Goal: Task Accomplishment & Management: Use online tool/utility

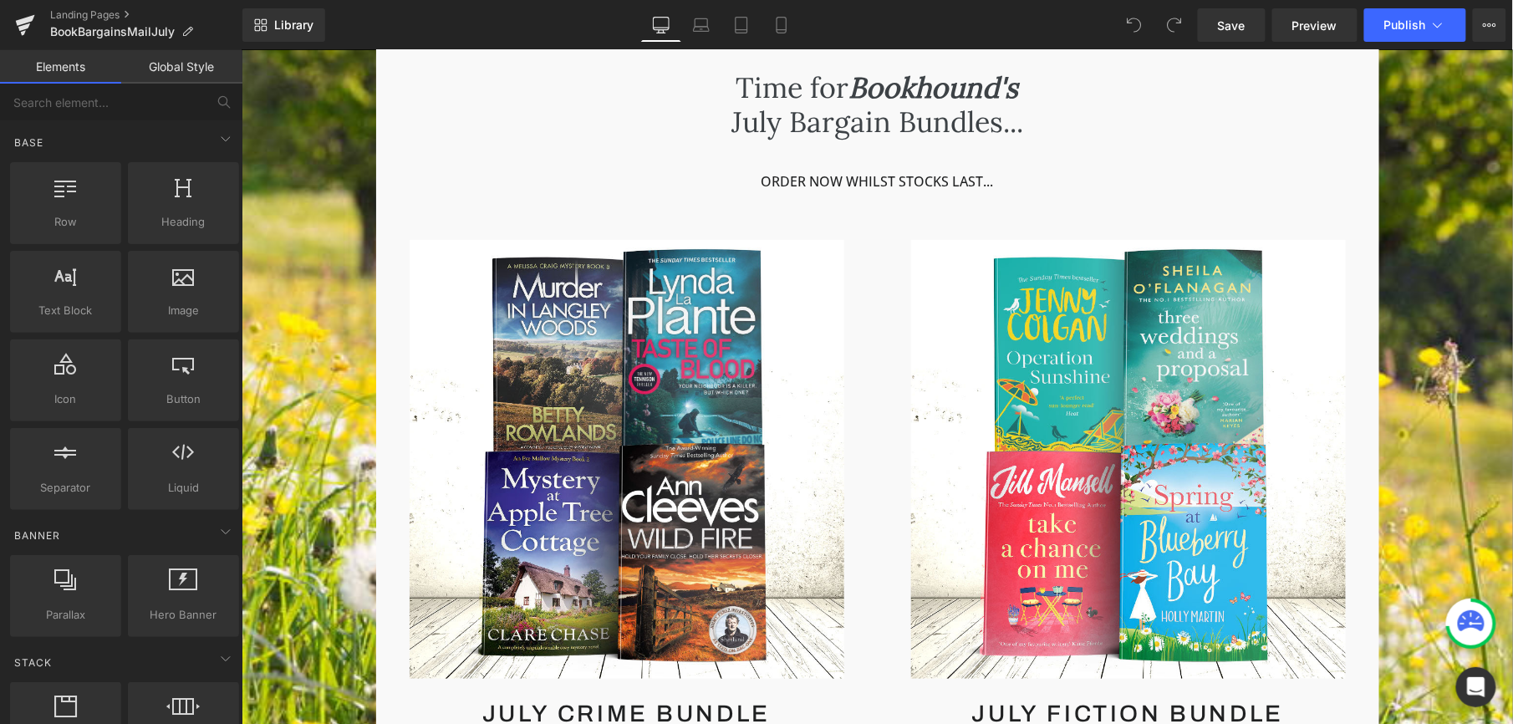
scroll to position [329, 0]
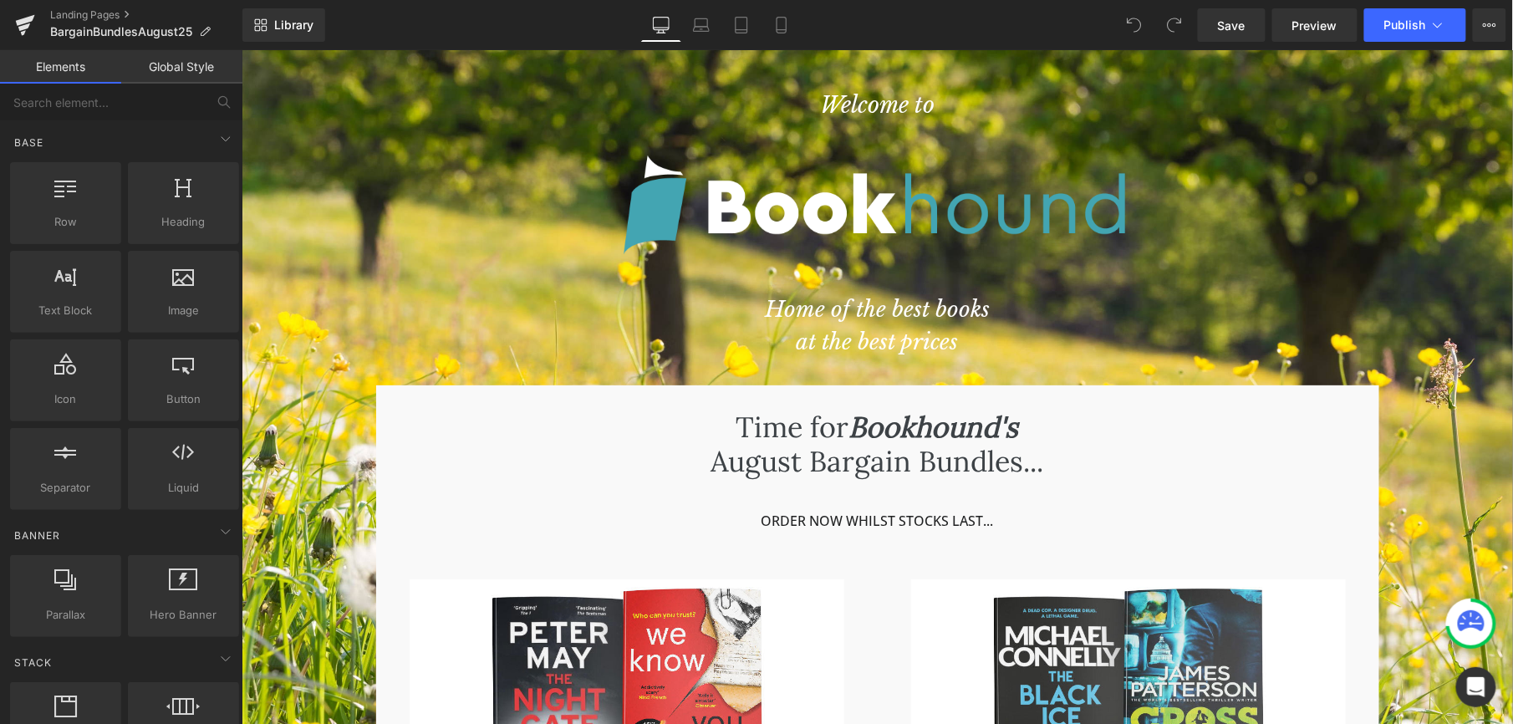
drag, startPoint x: 1511, startPoint y: 128, endPoint x: 1733, endPoint y: 98, distance: 224.4
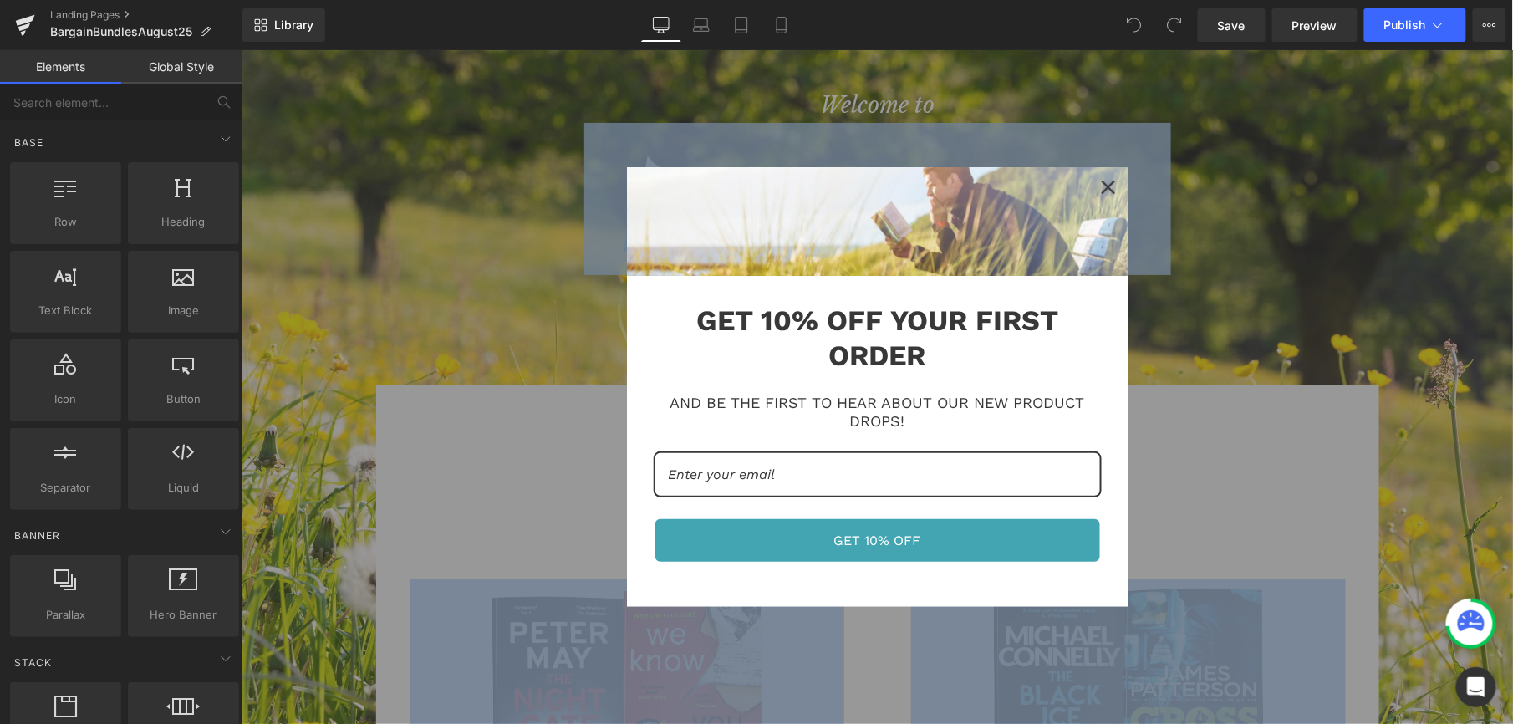
drag, startPoint x: 1506, startPoint y: 121, endPoint x: 1516, endPoint y: 173, distance: 52.8
click at [1111, 195] on div "Close" at bounding box center [1108, 186] width 27 height 27
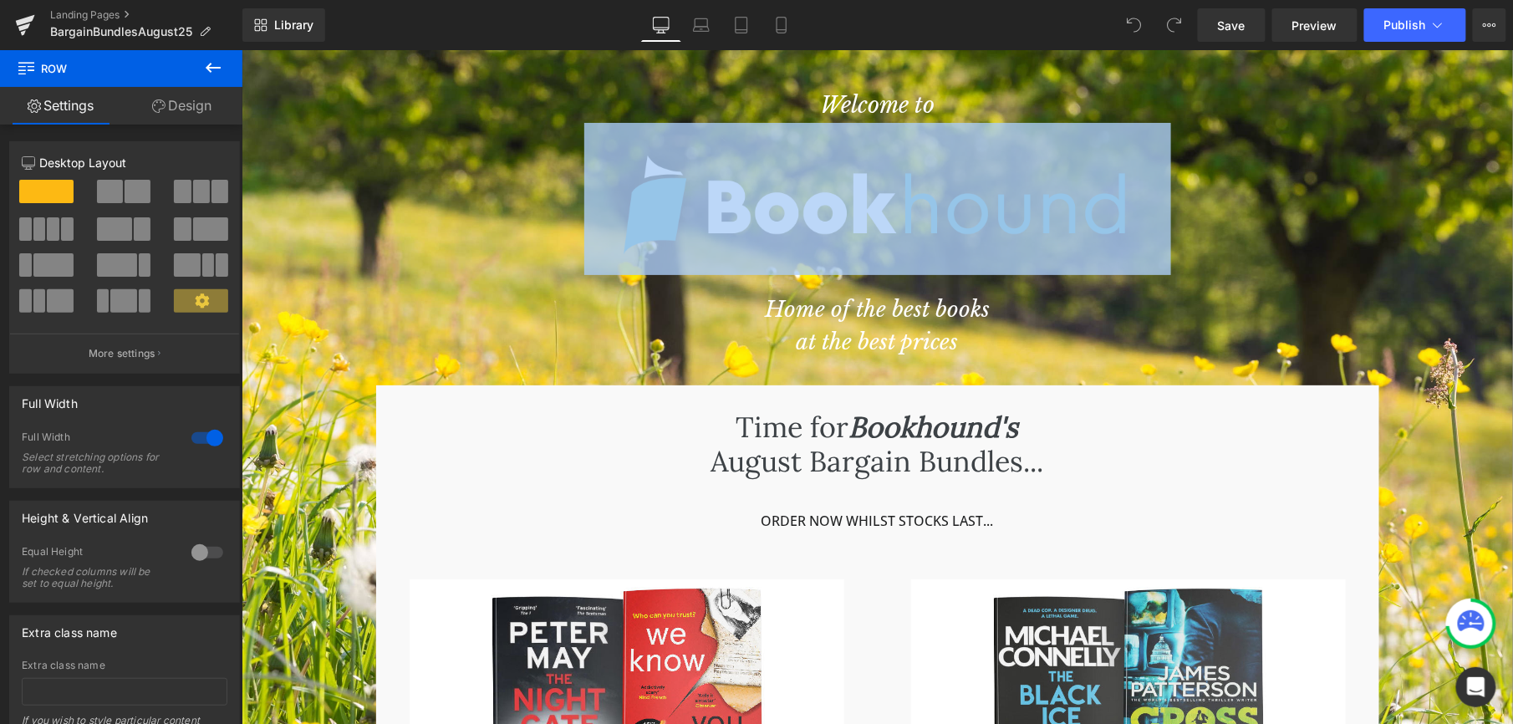
drag, startPoint x: 1506, startPoint y: 103, endPoint x: 1516, endPoint y: 164, distance: 61.9
drag, startPoint x: 1516, startPoint y: 164, endPoint x: 1459, endPoint y: 190, distance: 62.5
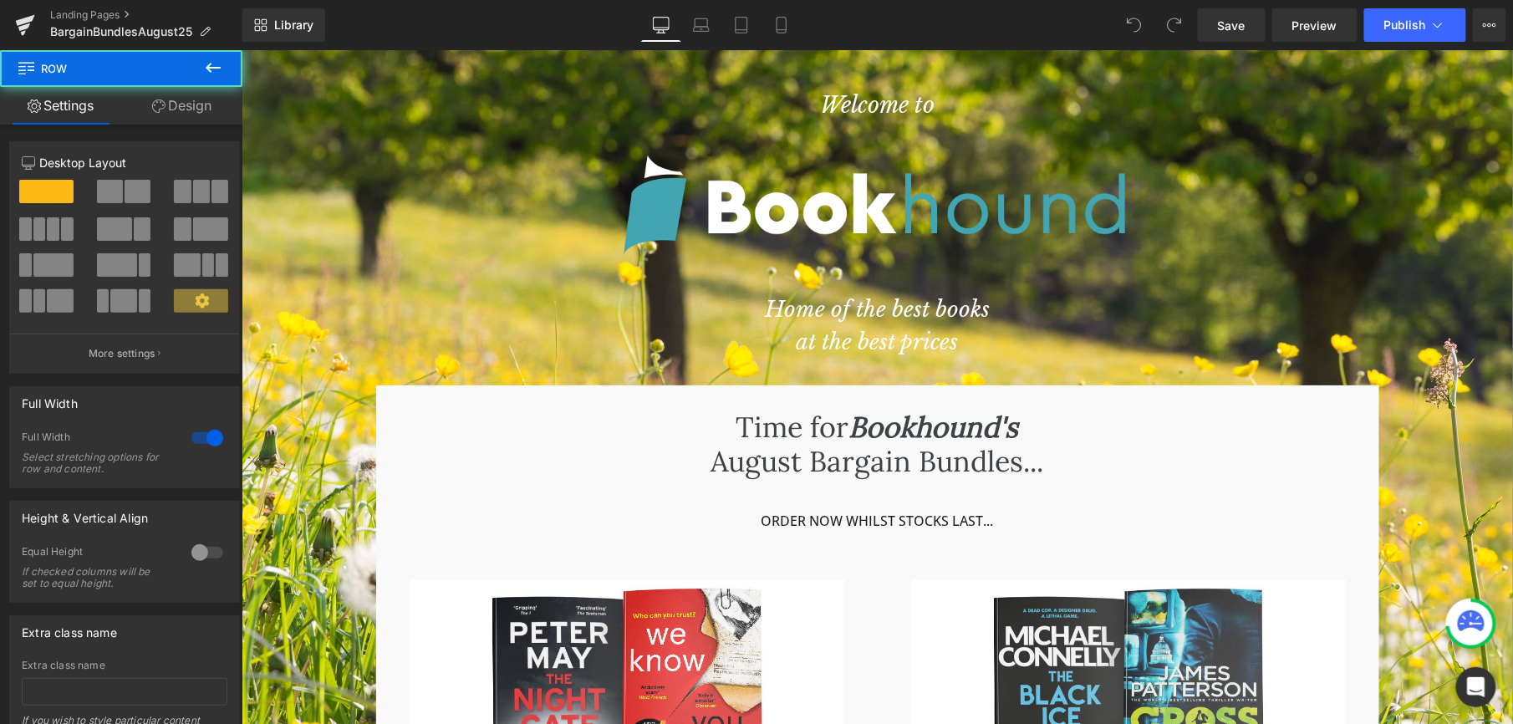
drag, startPoint x: 1506, startPoint y: 130, endPoint x: 1513, endPoint y: 186, distance: 56.4
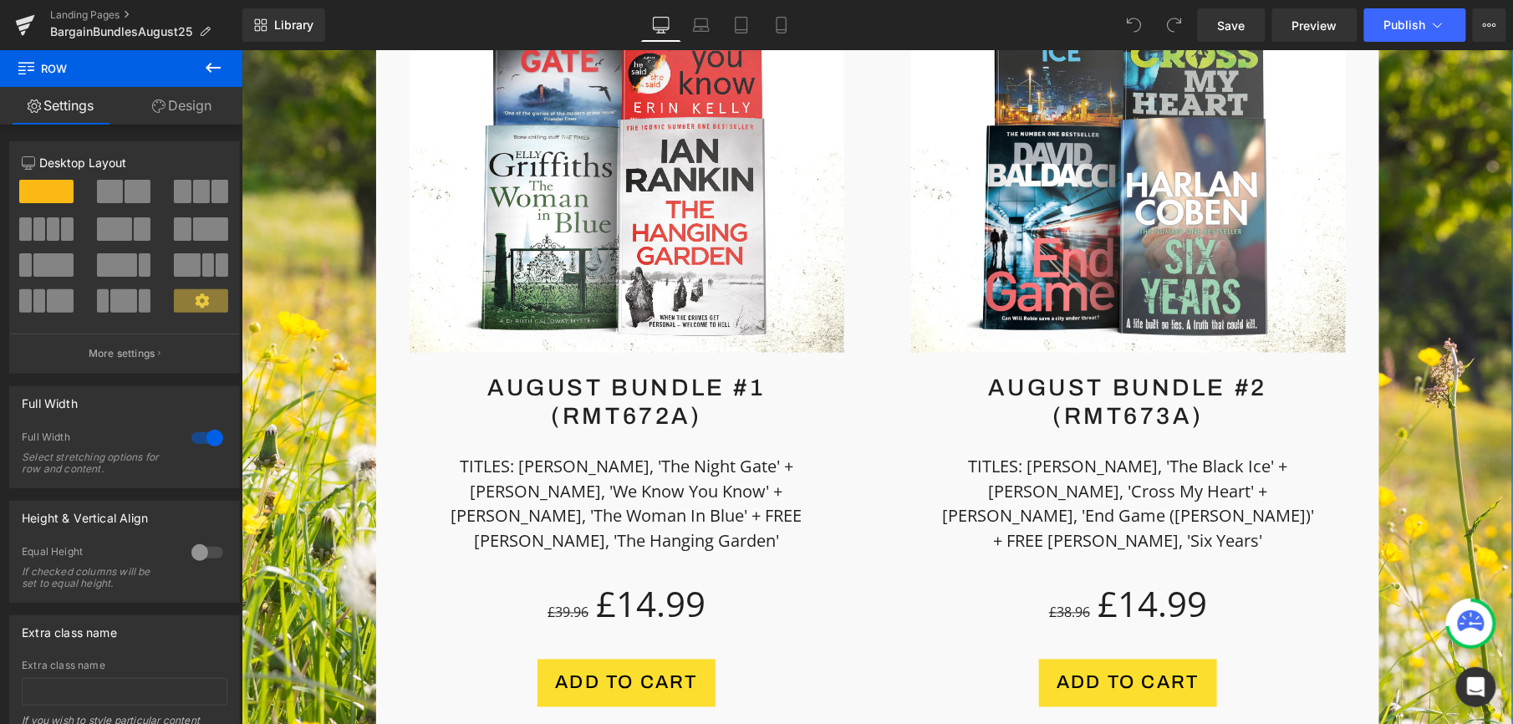
scroll to position [669, 0]
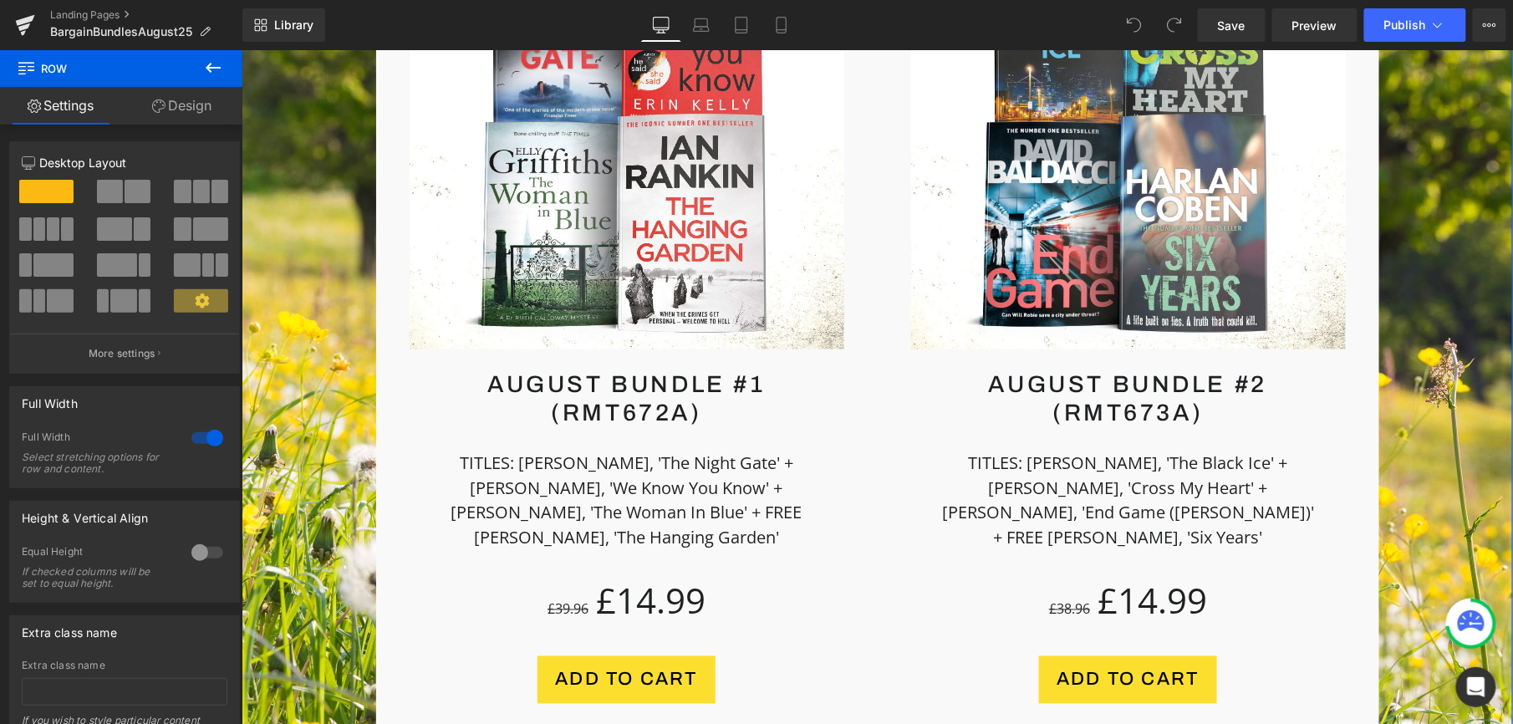
click at [179, 105] on link "Design" at bounding box center [181, 106] width 121 height 38
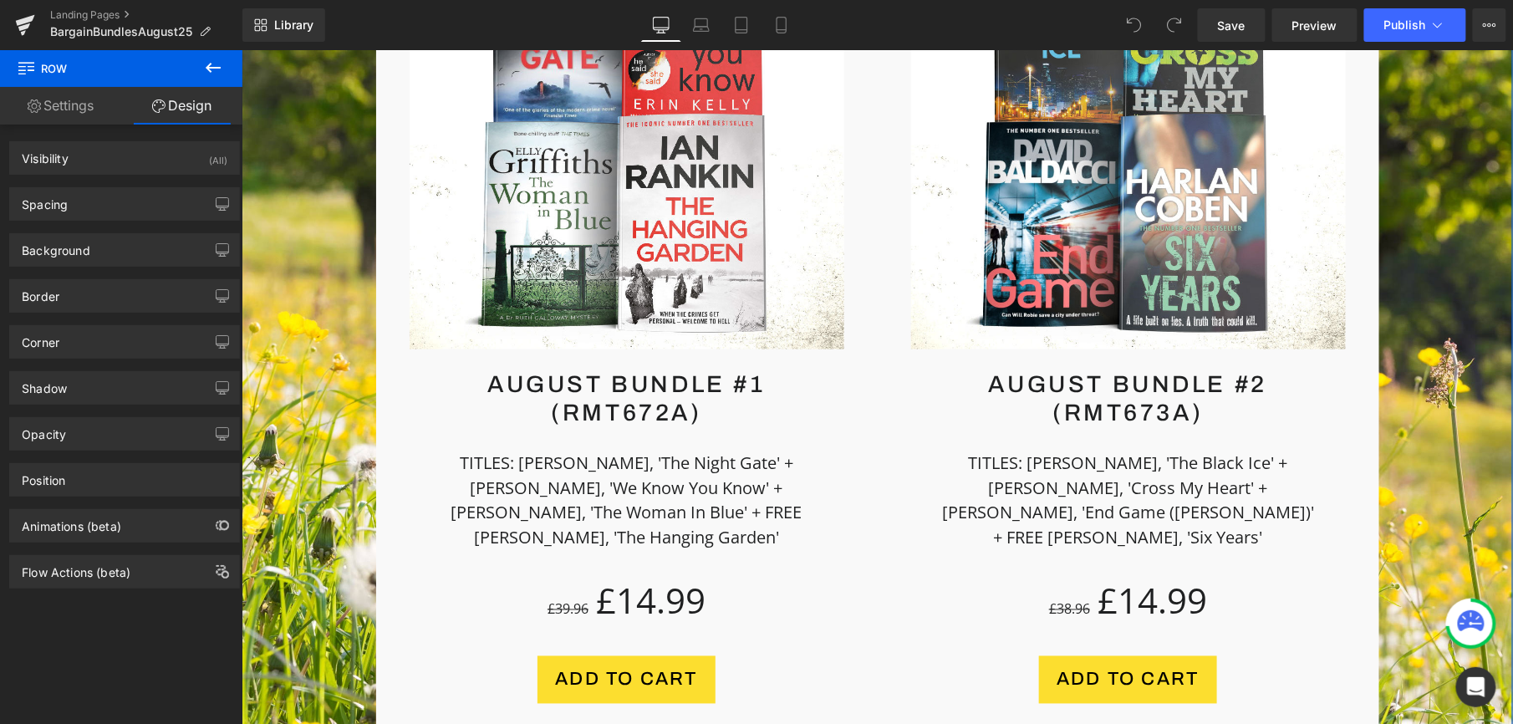
click at [81, 105] on link "Settings" at bounding box center [60, 106] width 121 height 38
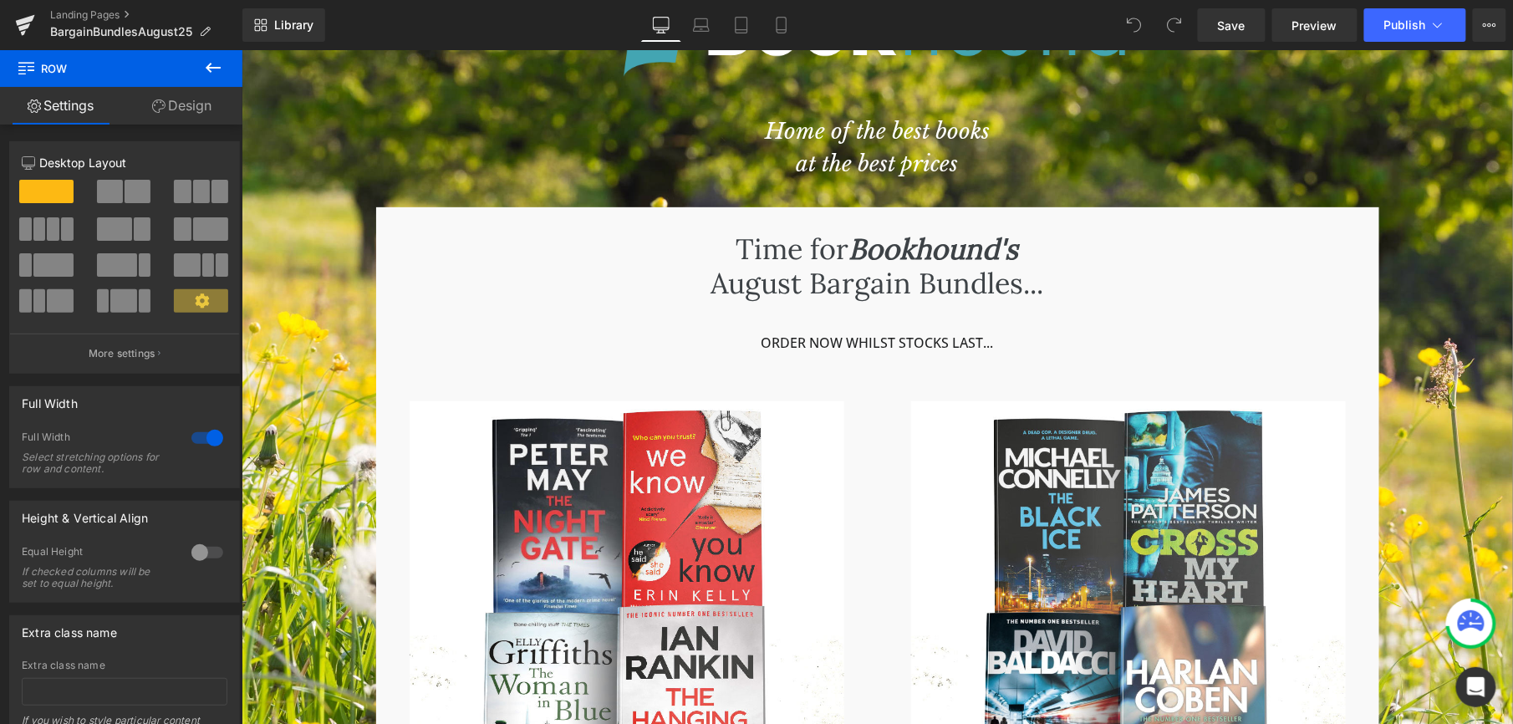
scroll to position [0, 0]
